Goal: Communication & Community: Answer question/provide support

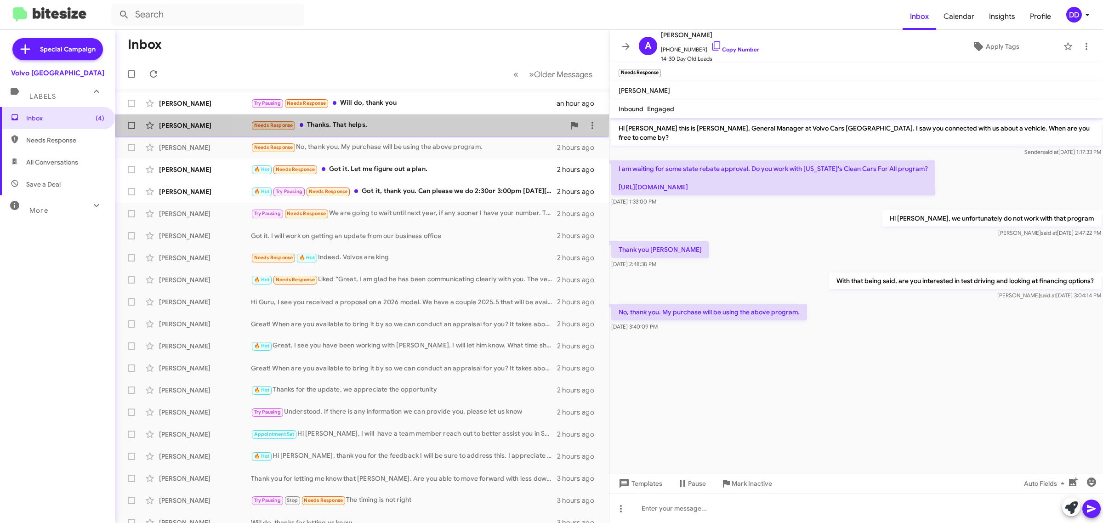
click at [412, 122] on div "Needs Response Thanks. That helps." at bounding box center [408, 125] width 314 height 11
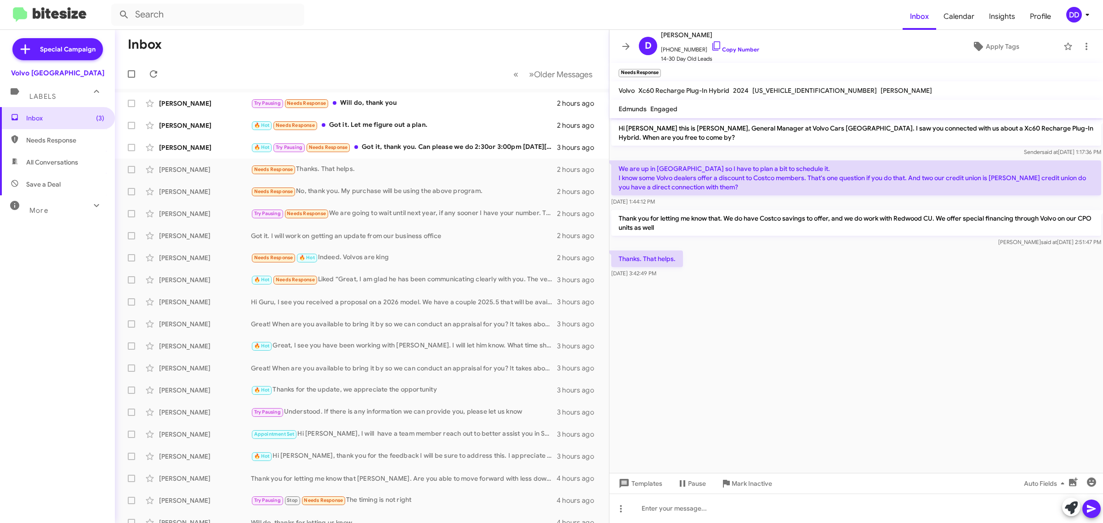
click at [362, 46] on mat-toolbar-row "Inbox" at bounding box center [362, 44] width 494 height 29
